Goal: Obtain resource: Obtain resource

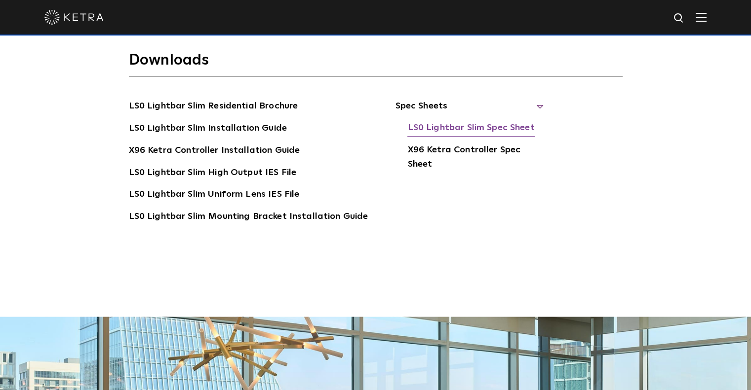
drag, startPoint x: 0, startPoint y: 0, endPoint x: 441, endPoint y: 126, distance: 458.8
click at [441, 126] on link "LS0 Lightbar Slim Spec Sheet" at bounding box center [470, 129] width 127 height 16
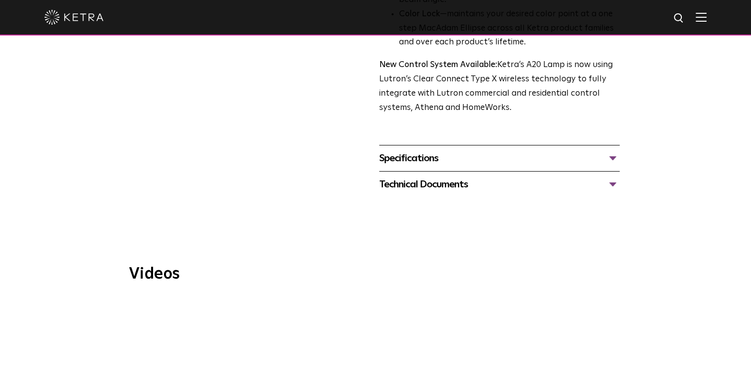
scroll to position [423, 0]
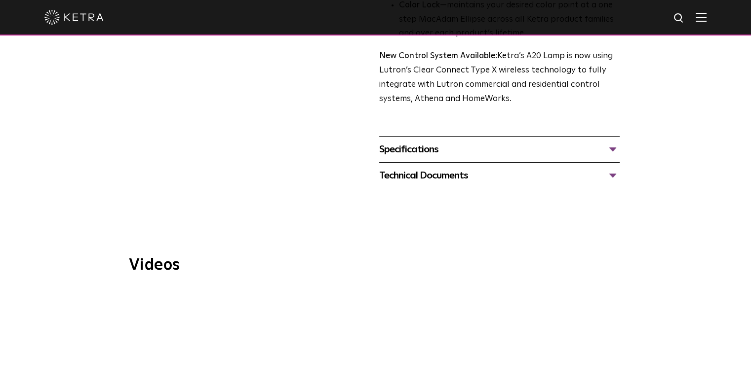
click at [435, 142] on div "Specifications" at bounding box center [499, 150] width 240 height 16
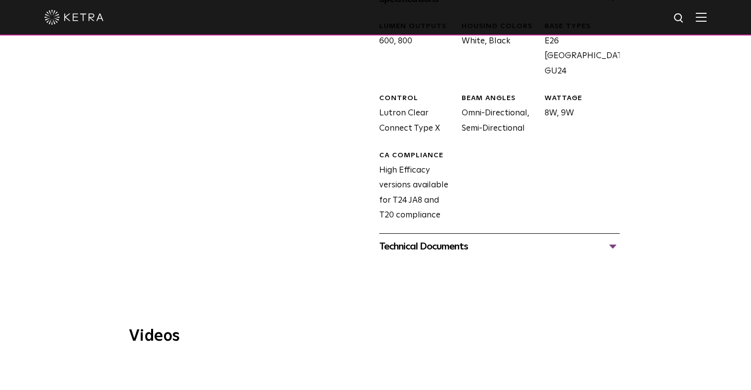
scroll to position [580, 0]
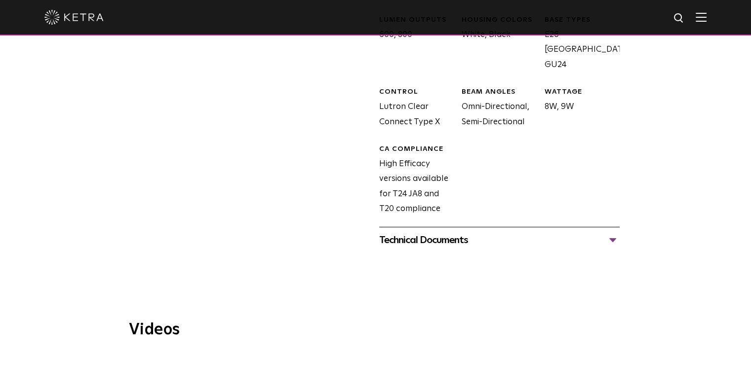
click at [452, 232] on div "Technical Documents" at bounding box center [499, 240] width 240 height 16
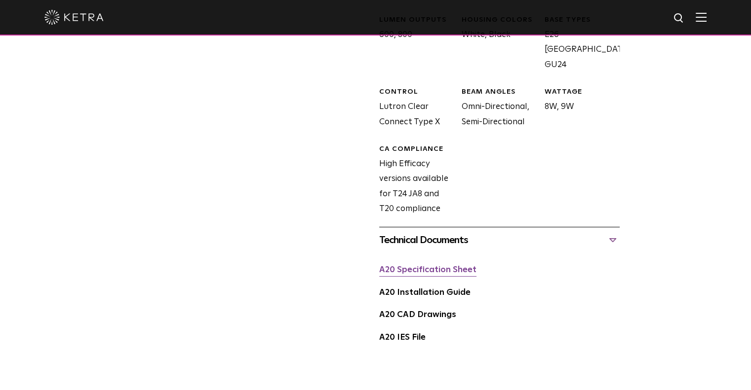
click at [441, 266] on link "A20 Specification Sheet" at bounding box center [427, 270] width 97 height 8
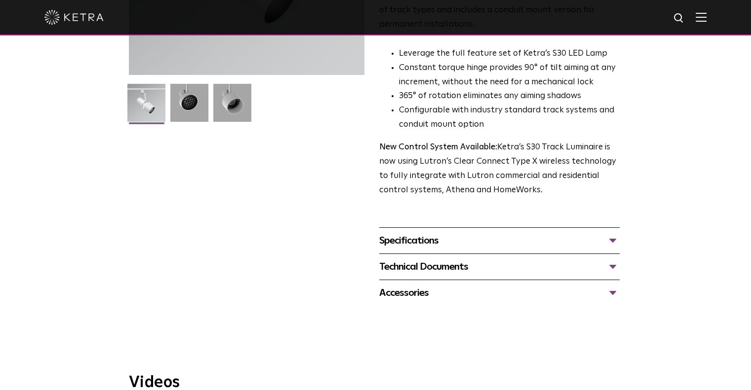
scroll to position [233, 0]
click at [441, 259] on div "Technical Documents" at bounding box center [499, 267] width 240 height 16
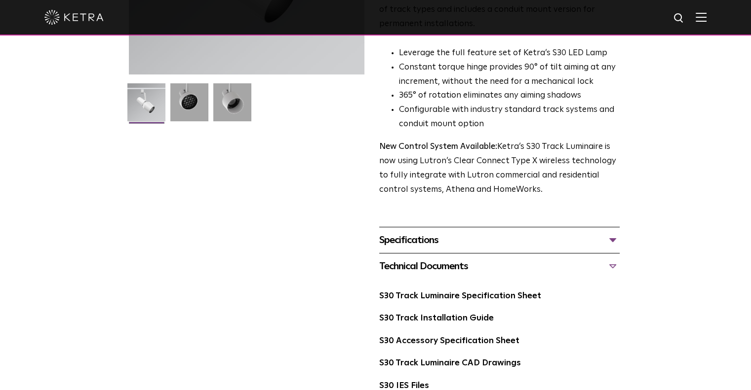
scroll to position [0, 0]
click at [441, 292] on link "S30 Track Luminaire Specification Sheet" at bounding box center [460, 296] width 162 height 8
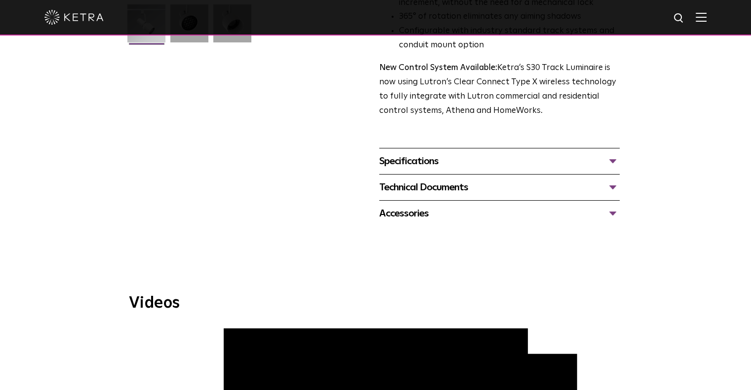
scroll to position [312, 0]
click at [442, 180] on div "Technical Documents" at bounding box center [499, 188] width 240 height 16
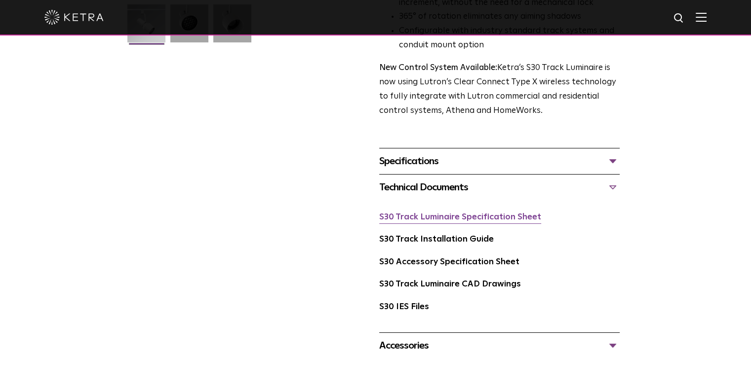
click at [447, 213] on link "S30 Track Luminaire Specification Sheet" at bounding box center [460, 217] width 162 height 8
click at [460, 213] on link "S30 Track Luminaire Specification Sheet" at bounding box center [460, 217] width 162 height 8
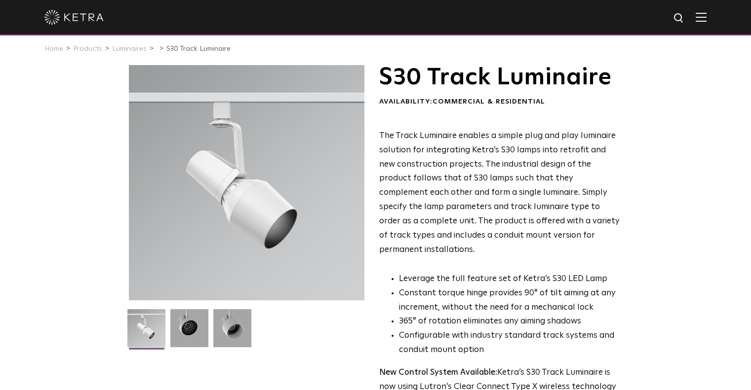
scroll to position [0, 0]
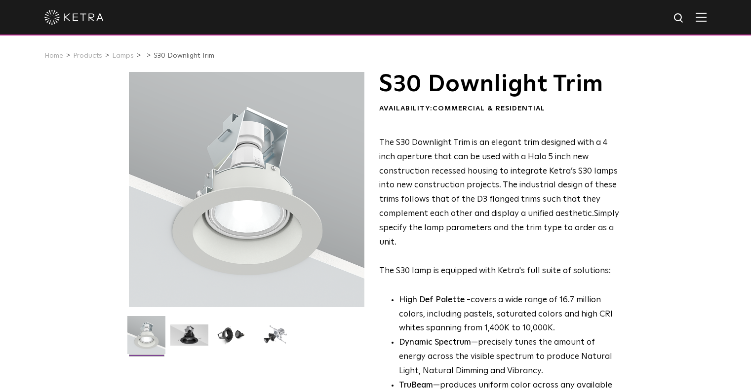
scroll to position [329, 0]
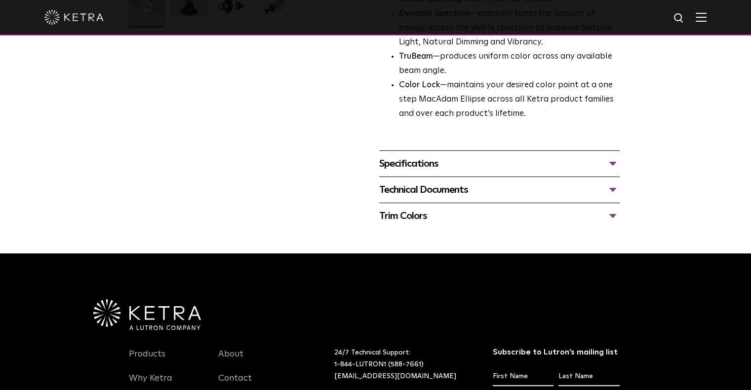
click at [436, 190] on div "Technical Documents" at bounding box center [499, 190] width 240 height 16
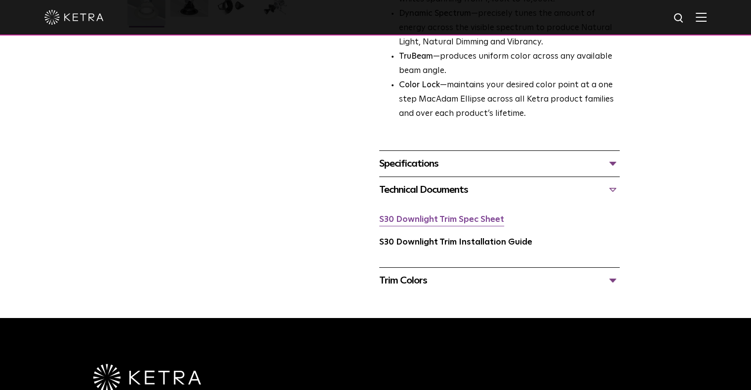
scroll to position [0, 0]
click at [440, 223] on link "S30 Downlight Trim Spec Sheet" at bounding box center [441, 220] width 125 height 8
